Goal: Task Accomplishment & Management: Use online tool/utility

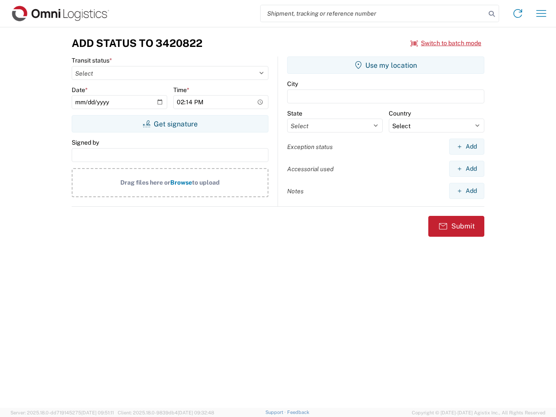
click at [373, 13] on input "search" at bounding box center [373, 13] width 225 height 17
click at [492, 14] on icon at bounding box center [492, 14] width 12 height 12
click at [518, 13] on icon at bounding box center [518, 14] width 14 height 14
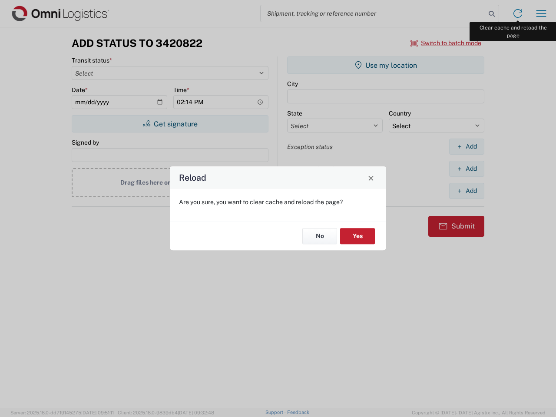
click at [541, 13] on div "Reload Are you sure, you want to clear cache and reload the page? No Yes" at bounding box center [278, 208] width 556 height 417
click at [446, 43] on div "Reload Are you sure, you want to clear cache and reload the page? No Yes" at bounding box center [278, 208] width 556 height 417
click at [170, 124] on div "Reload Are you sure, you want to clear cache and reload the page? No Yes" at bounding box center [278, 208] width 556 height 417
click at [386, 65] on div "Reload Are you sure, you want to clear cache and reload the page? No Yes" at bounding box center [278, 208] width 556 height 417
click at [466, 146] on div "Reload Are you sure, you want to clear cache and reload the page? No Yes" at bounding box center [278, 208] width 556 height 417
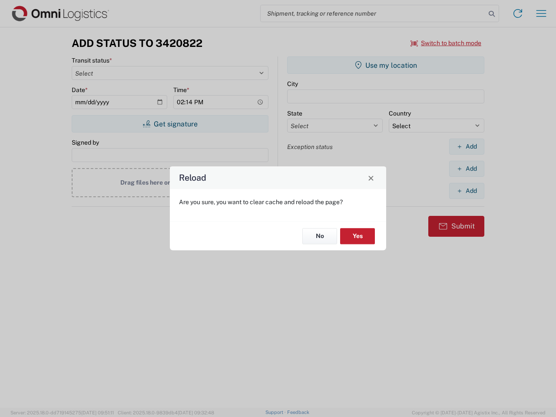
click at [466, 169] on div "Reload Are you sure, you want to clear cache and reload the page? No Yes" at bounding box center [278, 208] width 556 height 417
click at [466, 191] on div "Reload Are you sure, you want to clear cache and reload the page? No Yes" at bounding box center [278, 208] width 556 height 417
